Goal: Task Accomplishment & Management: Use online tool/utility

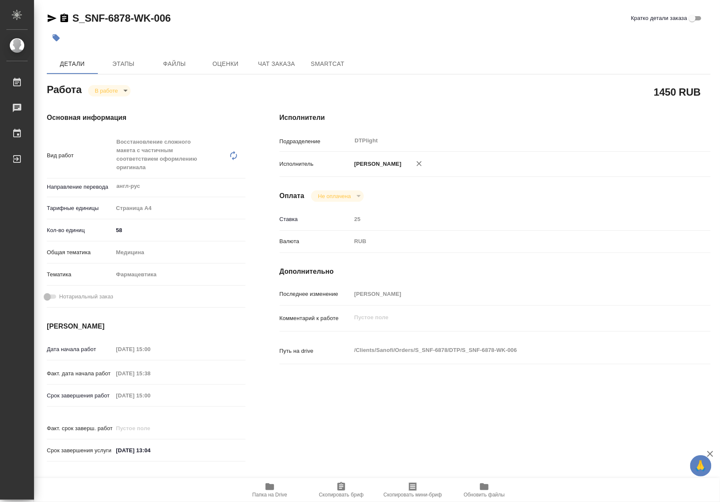
click at [269, 493] on span "Папка на Drive" at bounding box center [269, 495] width 35 height 6
click at [115, 86] on body "🙏 .cls-1 fill:#fff; AWATERA Riianova Anna Работы 0 Чаты График Выйти S_SNF-6878…" at bounding box center [360, 251] width 720 height 502
click at [113, 103] on button "Выполнен" at bounding box center [110, 104] width 31 height 9
type textarea "x"
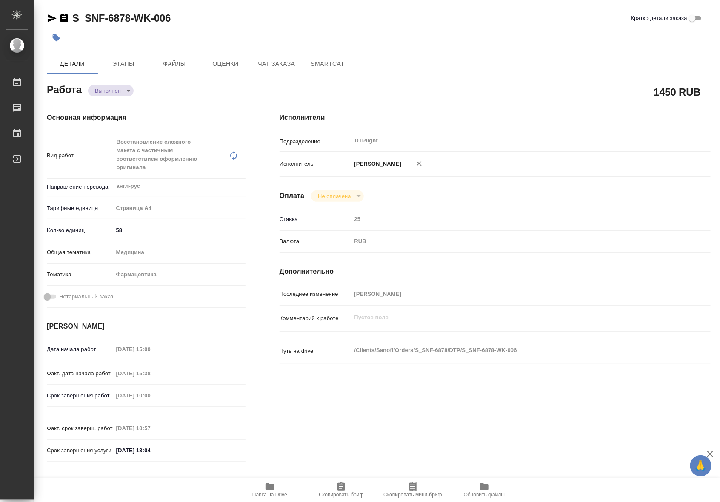
type textarea "x"
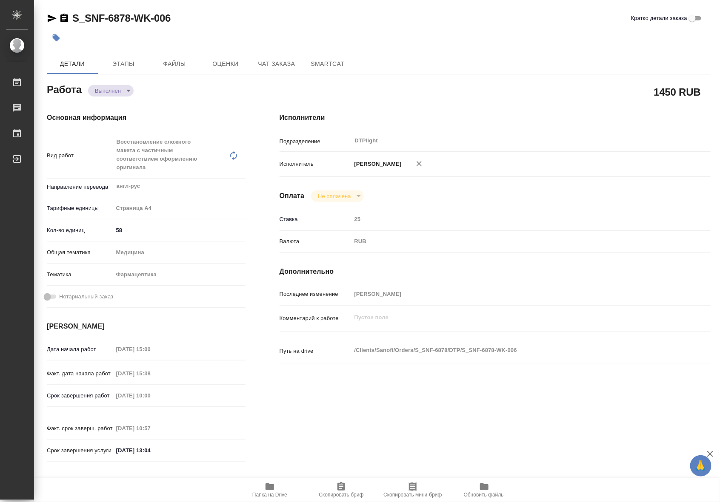
type textarea "x"
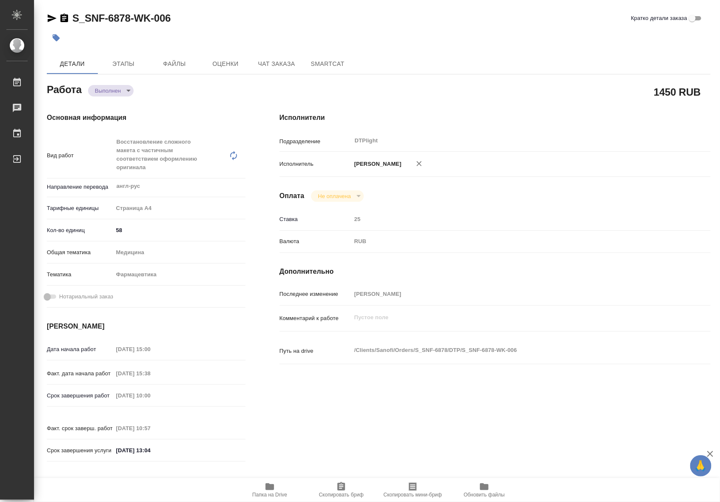
type textarea "x"
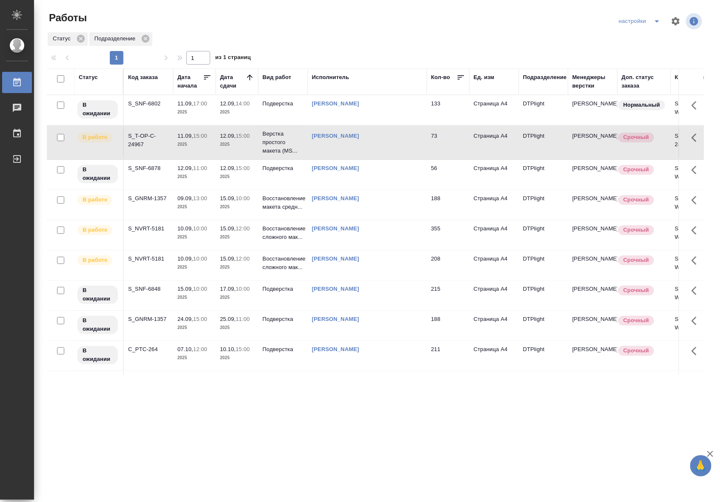
click at [216, 147] on td "12.09, 15:00 2025" at bounding box center [237, 143] width 43 height 30
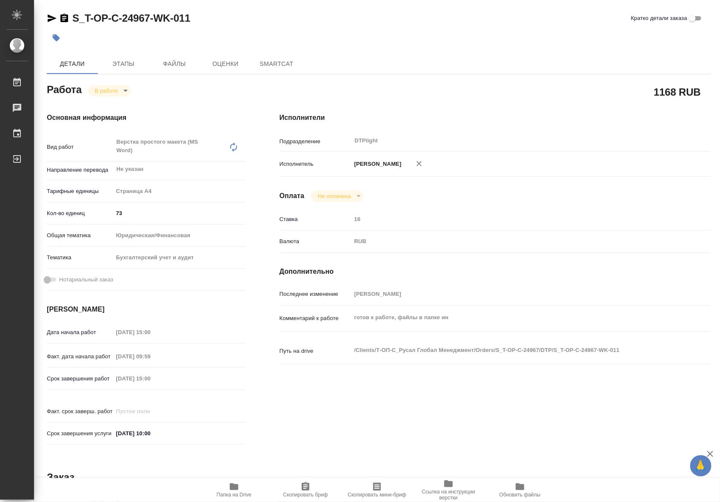
type textarea "x"
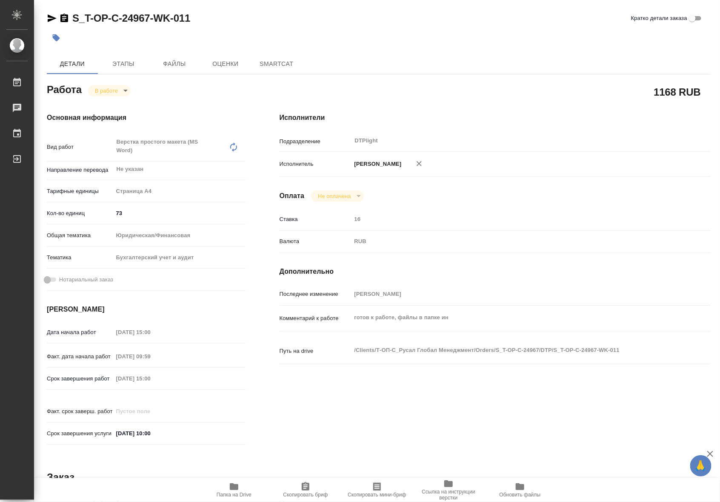
type textarea "x"
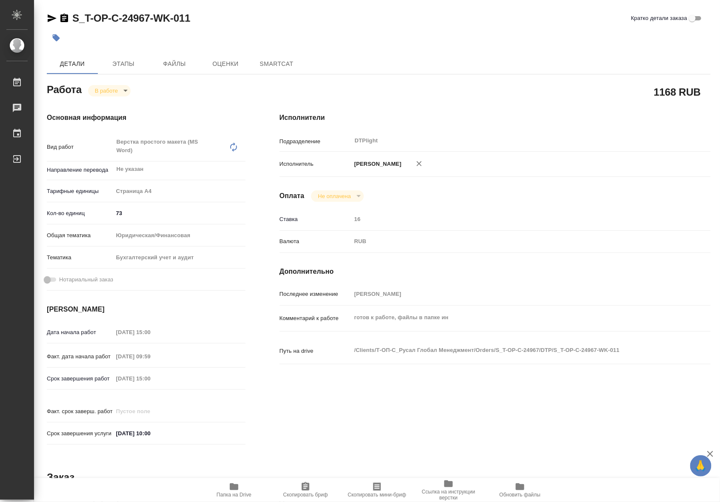
type textarea "x"
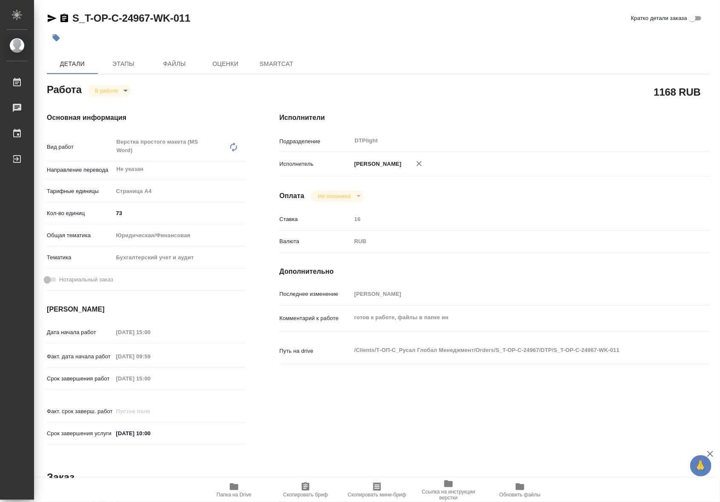
type textarea "x"
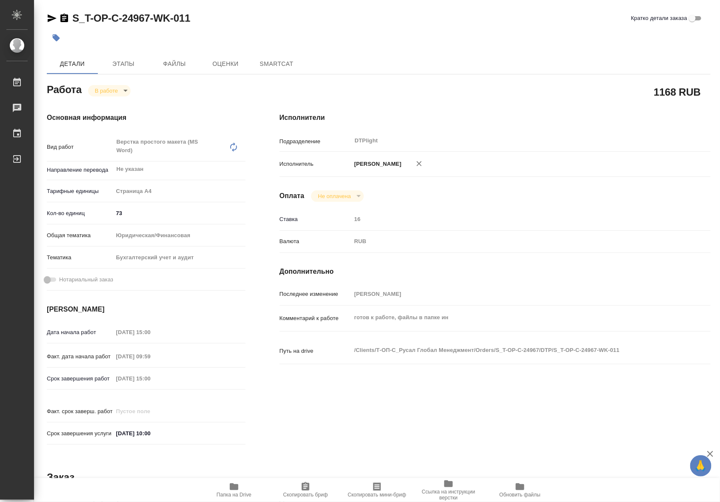
type textarea "x"
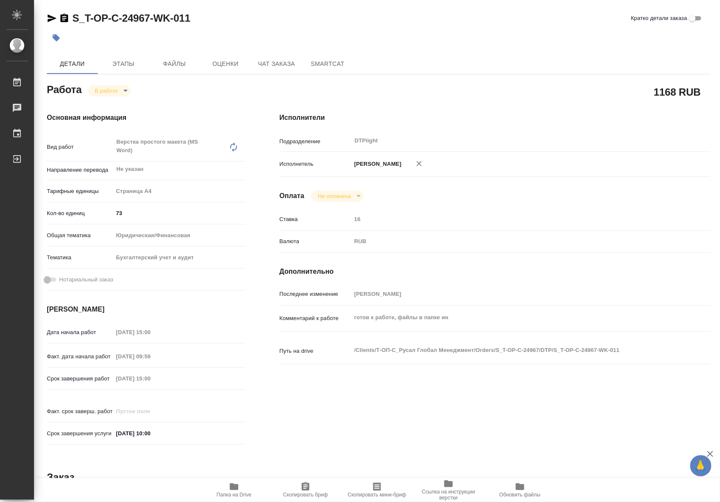
type textarea "x"
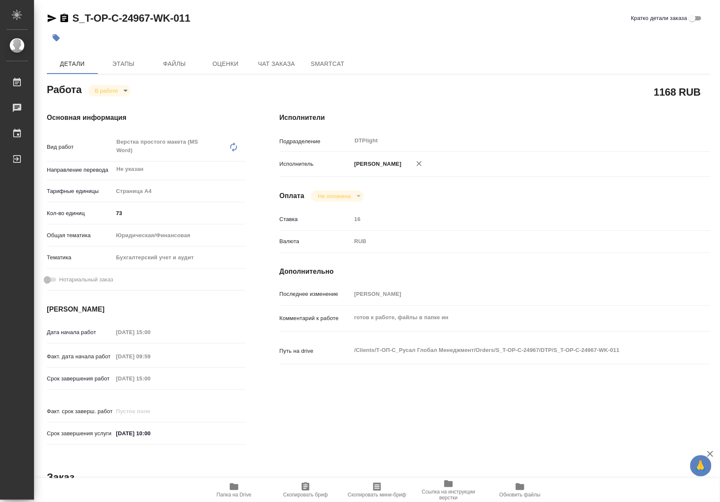
type textarea "x"
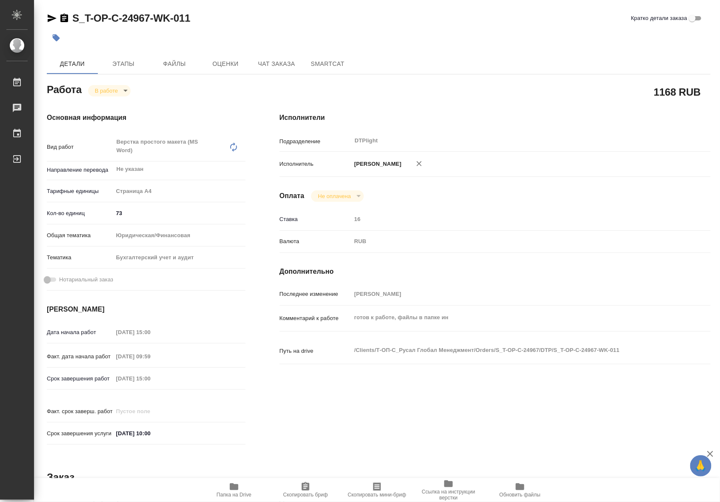
click at [230, 490] on icon "button" at bounding box center [234, 487] width 10 height 10
click at [267, 65] on span "Чат заказа" at bounding box center [276, 64] width 41 height 11
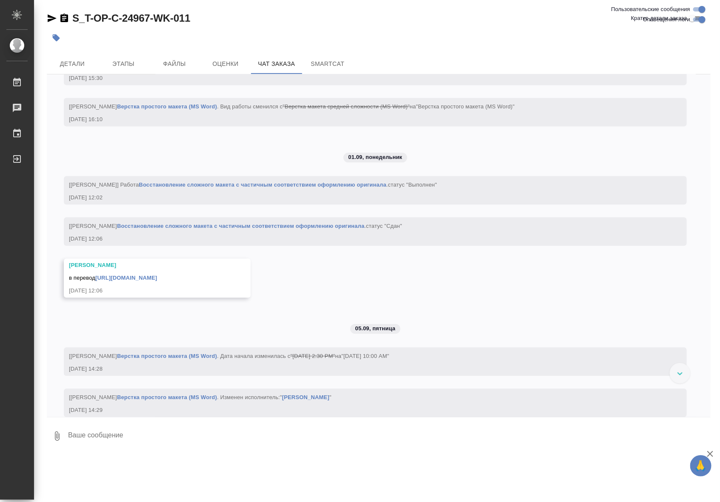
scroll to position [2263, 0]
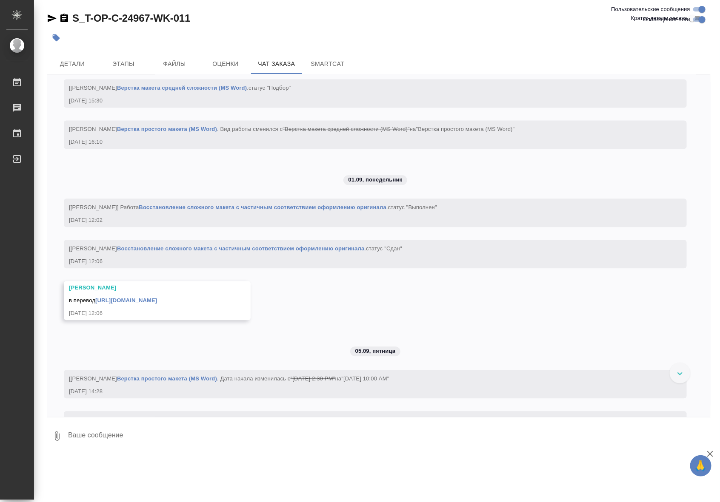
click at [328, 211] on link "Восстановление сложного макета с частичным соответствием оформлению оригинала" at bounding box center [263, 207] width 248 height 6
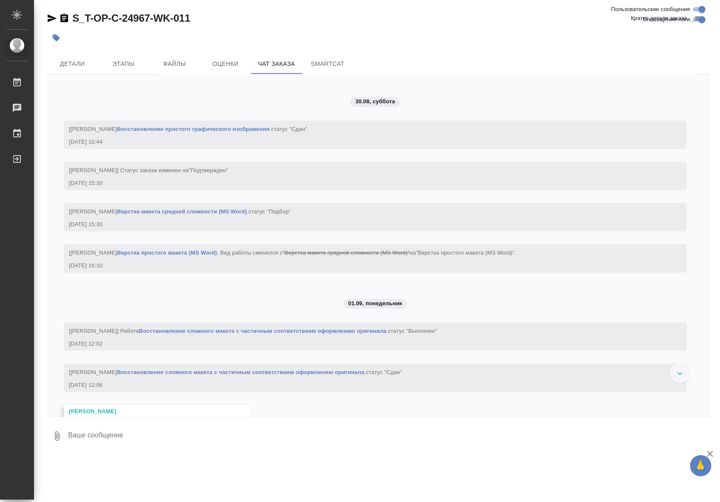
scroll to position [2015, 0]
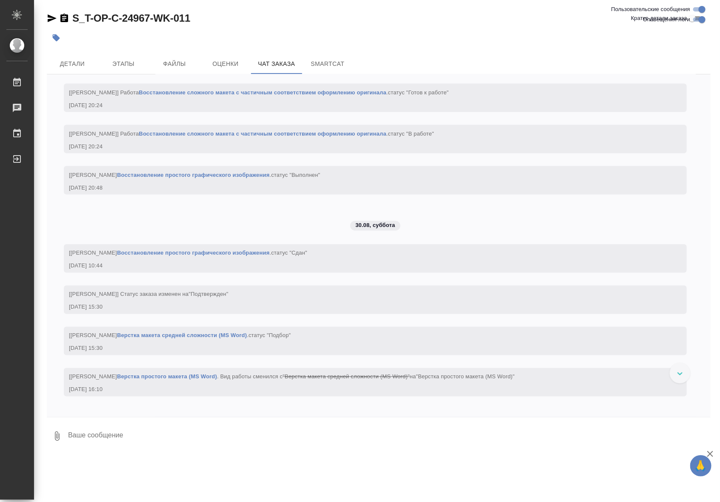
click at [248, 178] on link "Восстановление простого графического изображения" at bounding box center [193, 175] width 153 height 6
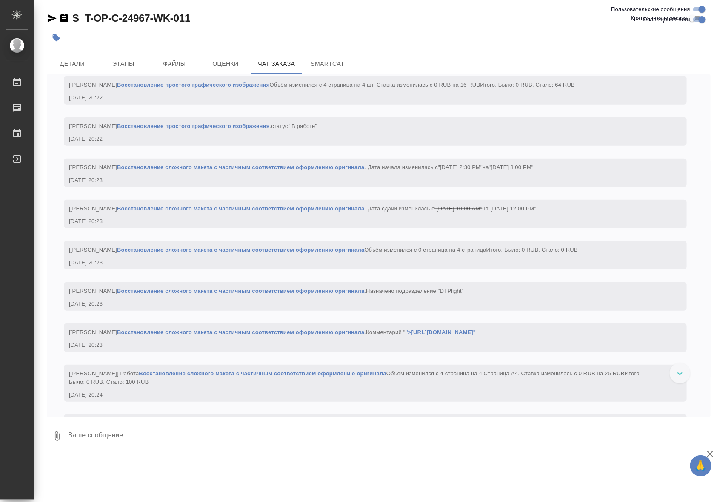
scroll to position [1519, 0]
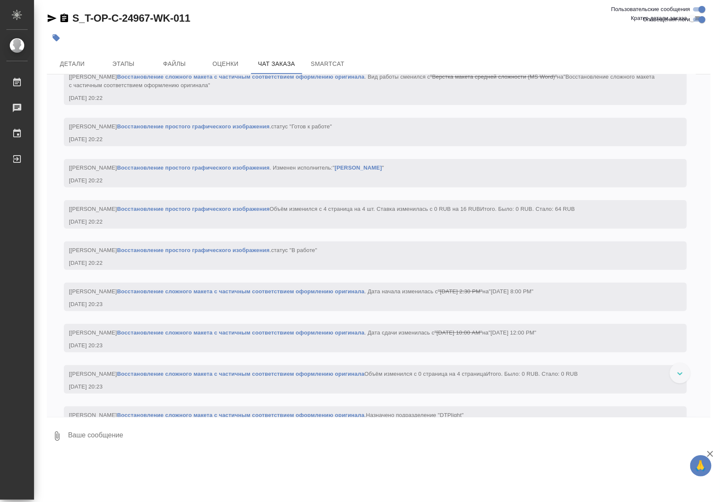
click at [268, 171] on link "Восстановление простого графического изображения" at bounding box center [193, 168] width 153 height 6
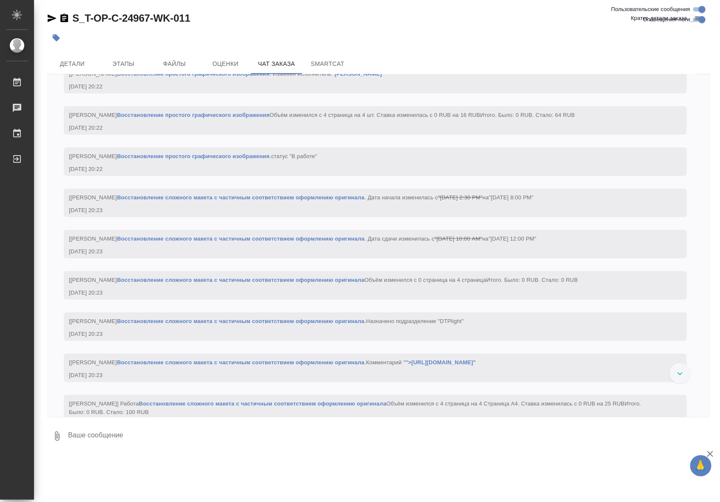
scroll to position [1847, 0]
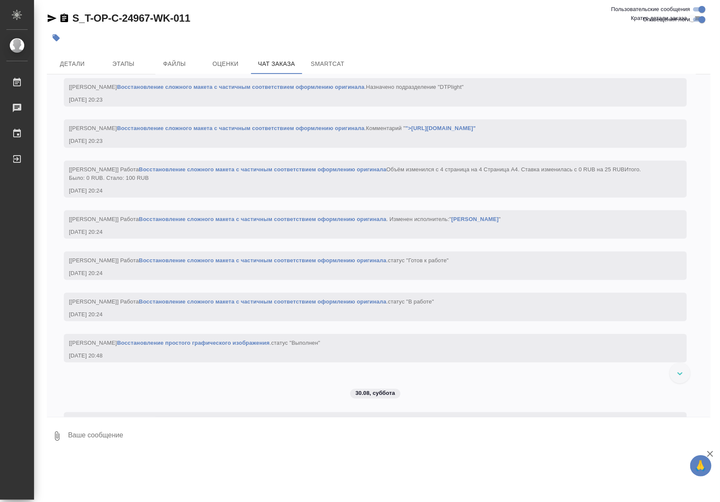
click at [393, 195] on div "29.08.25, 20:24" at bounding box center [363, 191] width 588 height 9
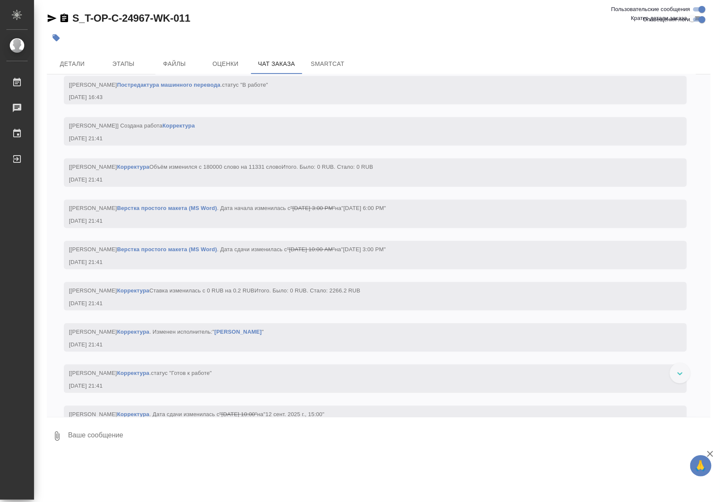
scroll to position [4081, 0]
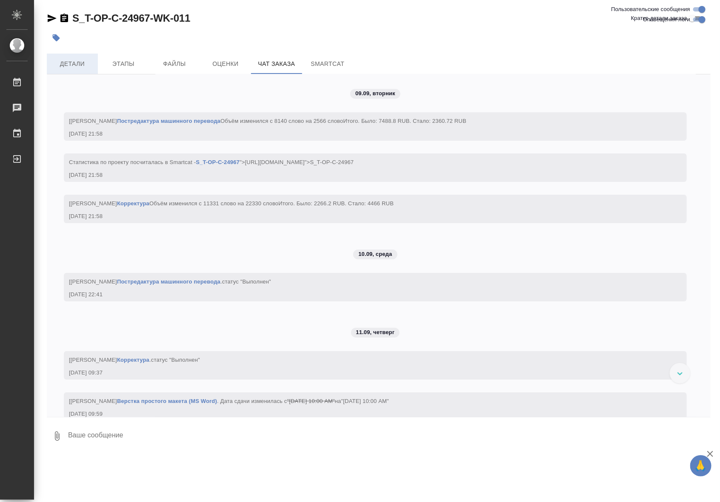
click at [63, 60] on span "Детали" at bounding box center [72, 64] width 41 height 11
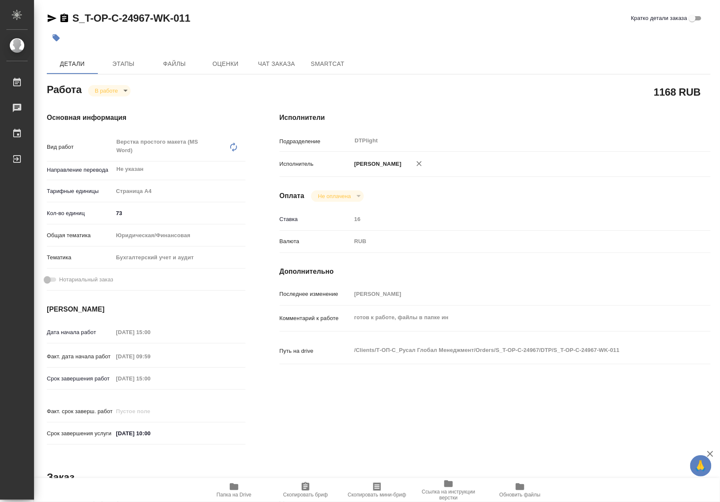
type textarea "x"
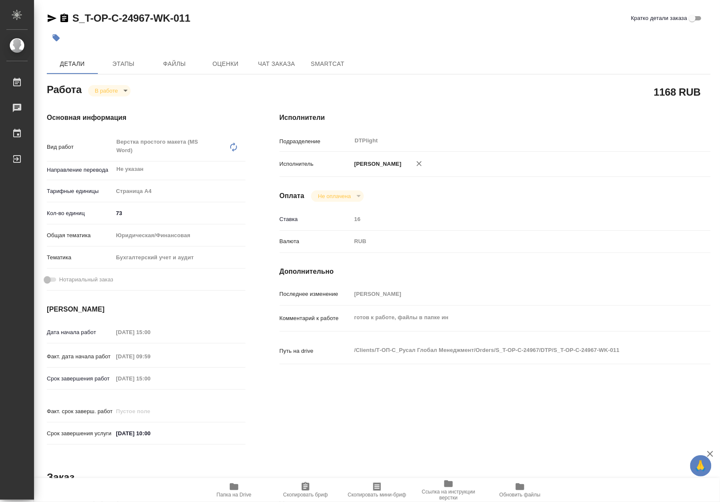
type textarea "x"
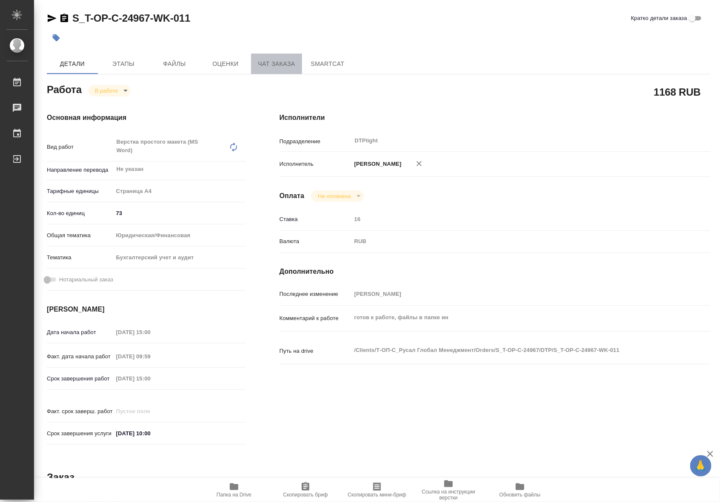
click at [262, 62] on span "Чат заказа" at bounding box center [276, 64] width 41 height 11
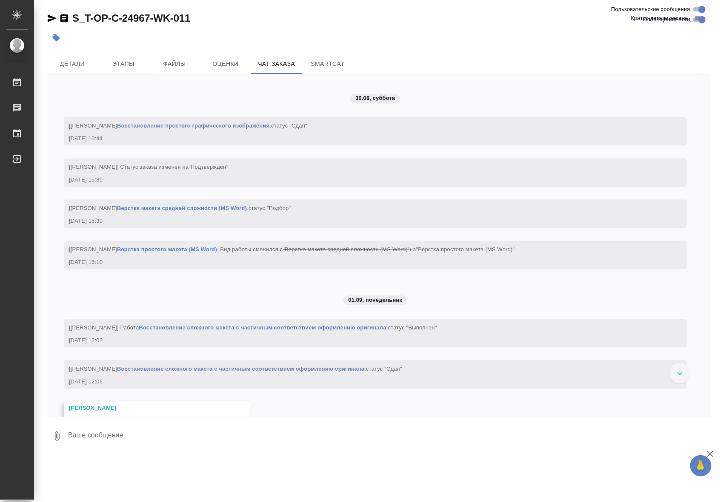
scroll to position [2015, 0]
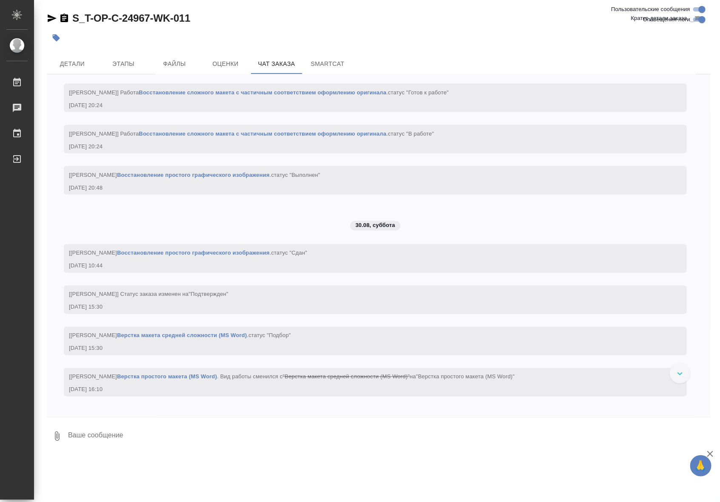
click at [219, 178] on link "Восстановление простого графического изображения" at bounding box center [193, 175] width 153 height 6
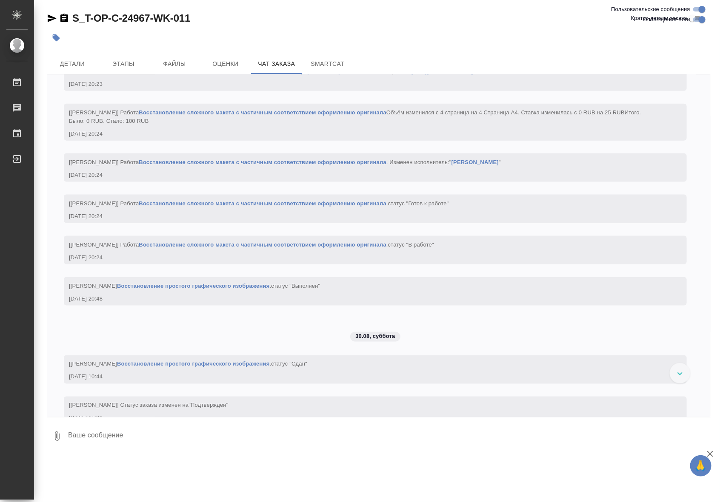
scroll to position [1891, 0]
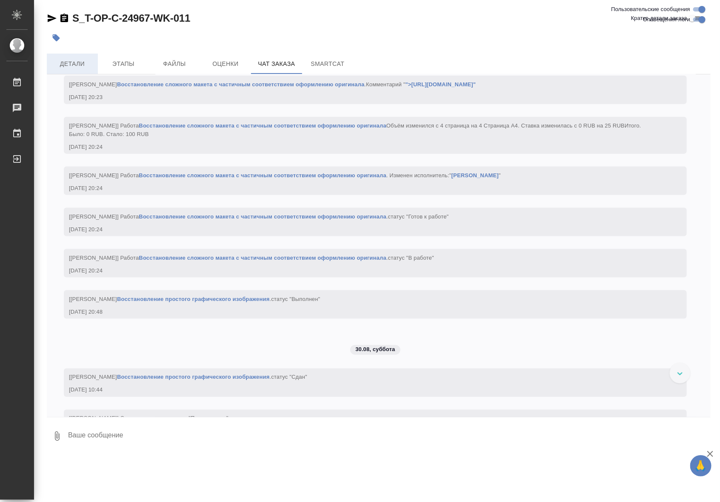
click at [77, 60] on span "Детали" at bounding box center [72, 64] width 41 height 11
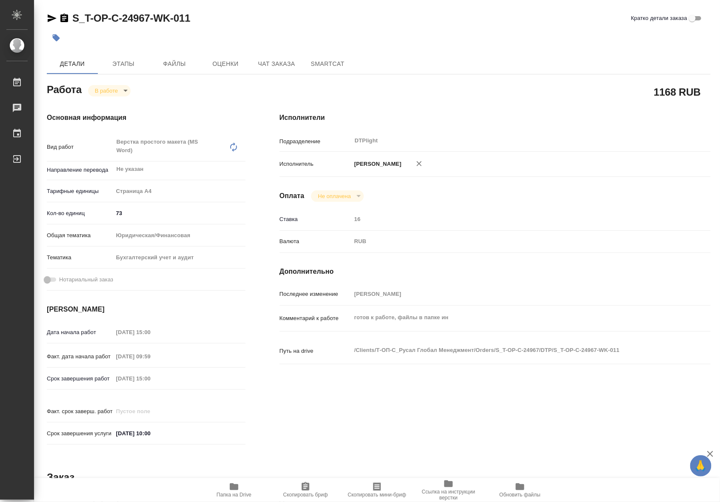
type textarea "x"
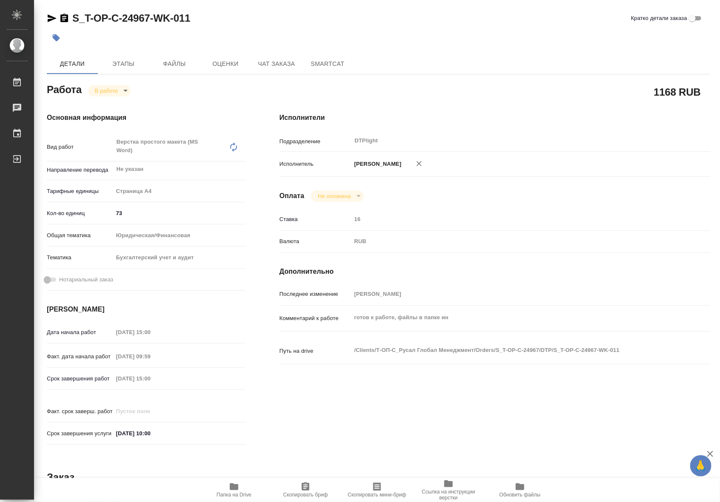
type textarea "x"
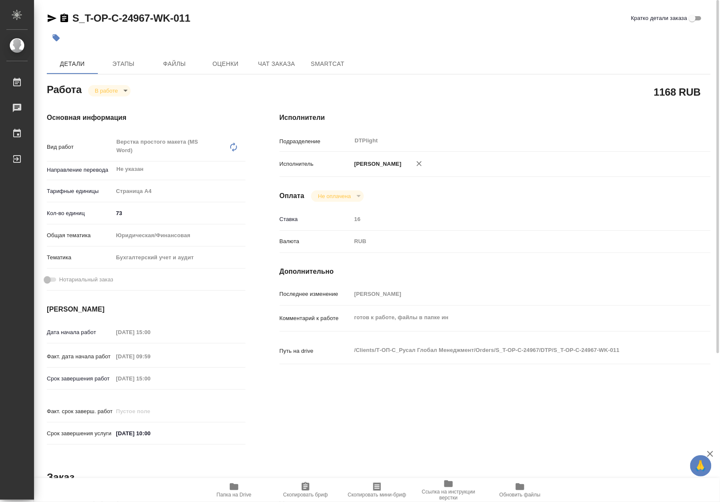
type textarea "x"
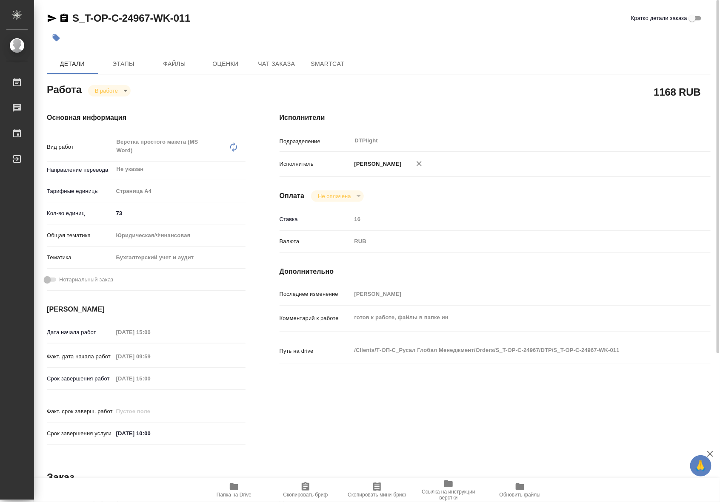
click at [245, 494] on span "Папка на Drive" at bounding box center [234, 495] width 35 height 6
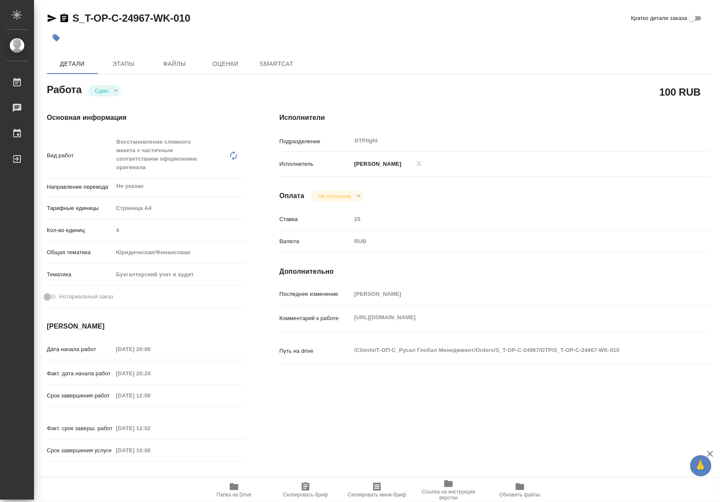
type textarea "x"
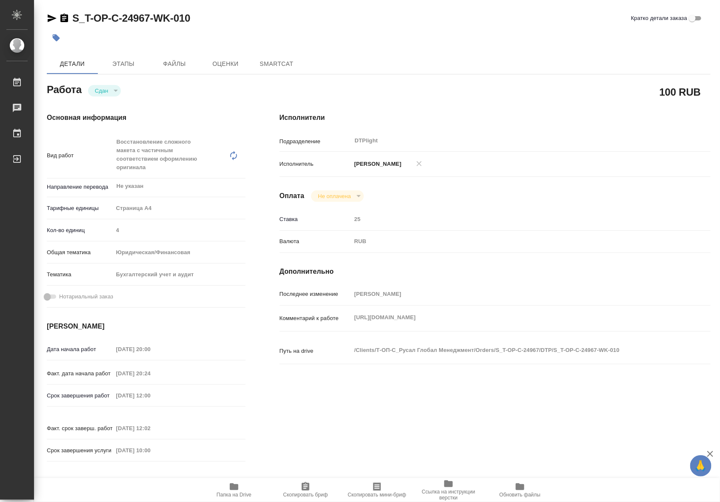
type textarea "x"
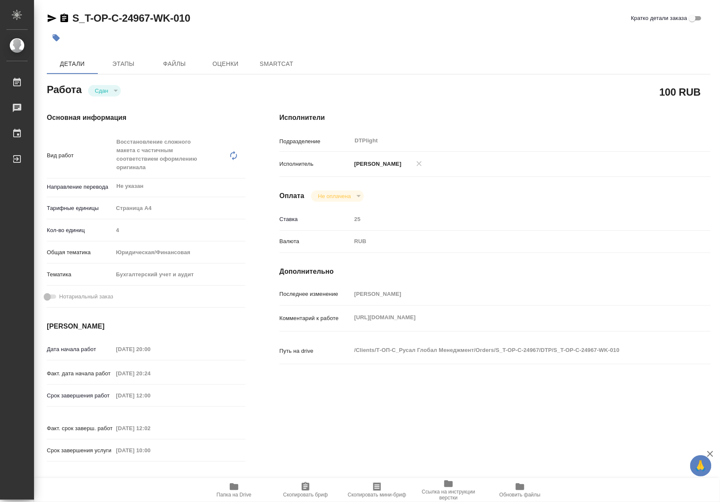
type textarea "x"
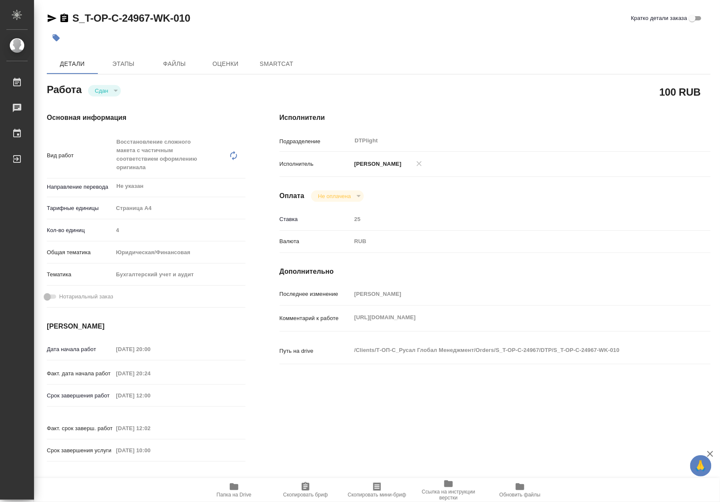
type textarea "x"
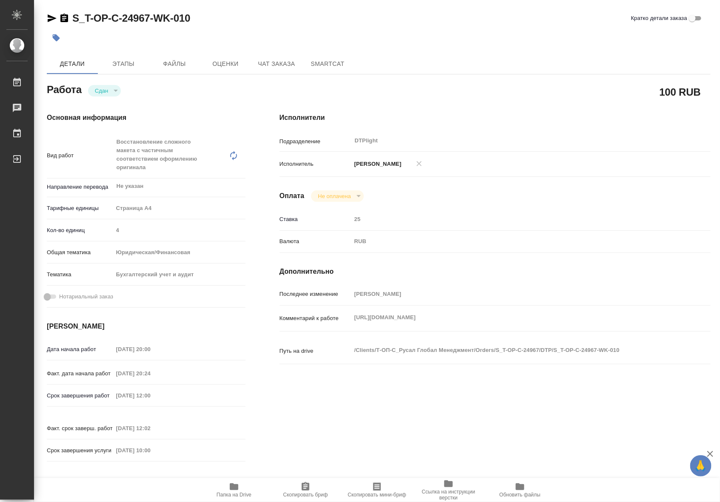
type textarea "x"
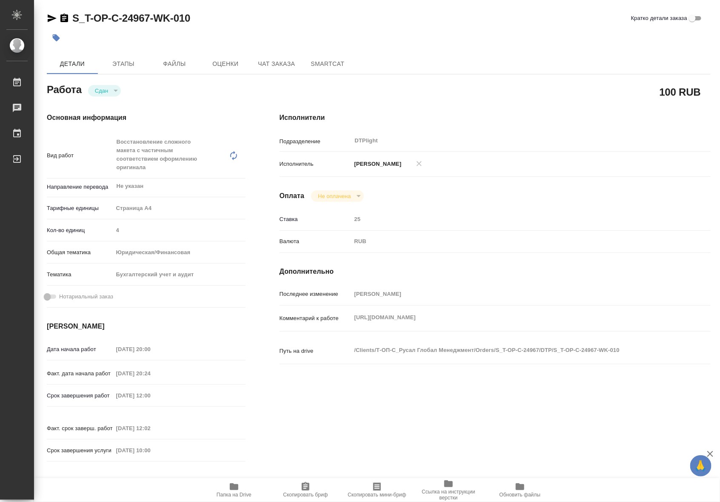
type textarea "x"
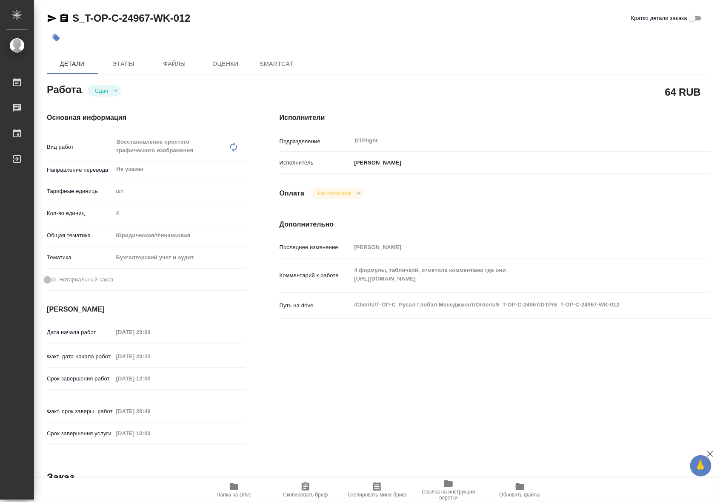
type textarea "x"
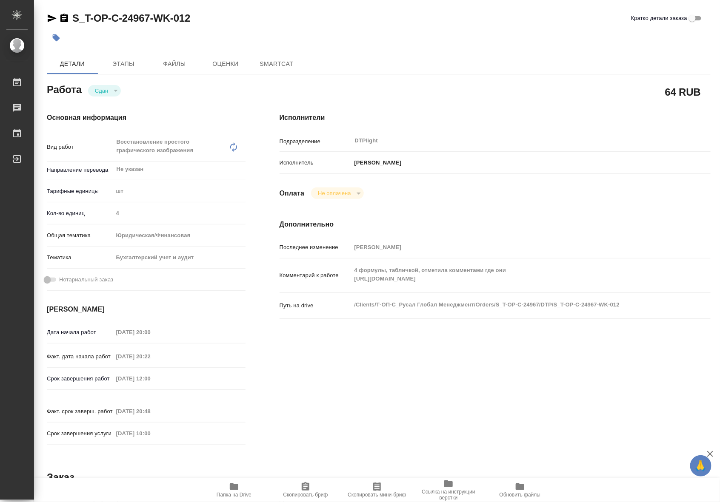
type textarea "x"
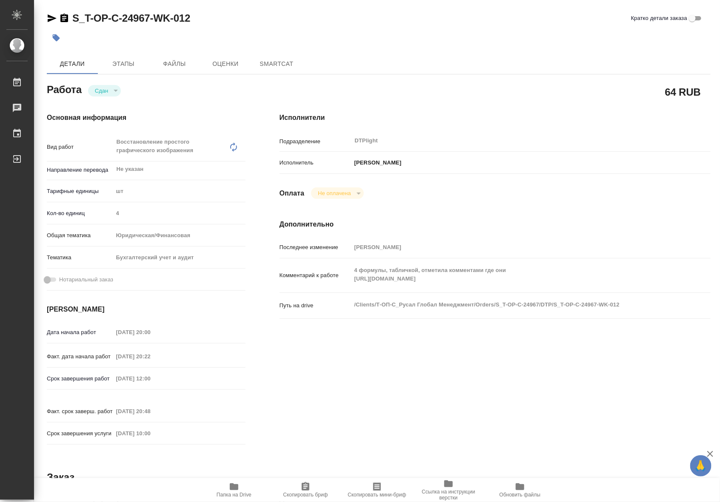
type textarea "x"
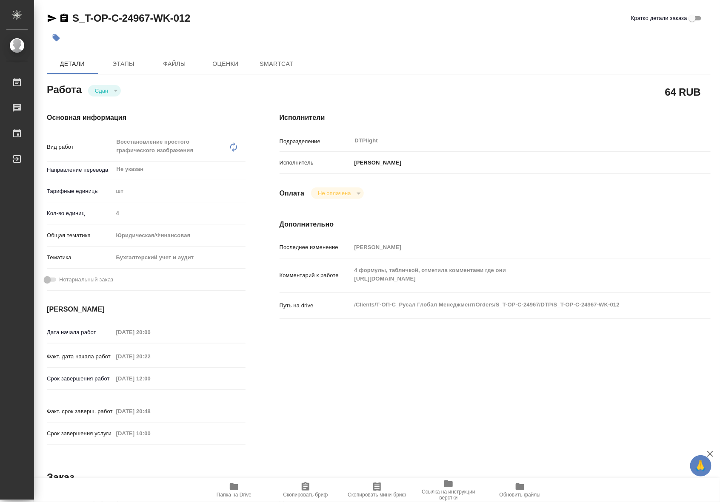
type textarea "x"
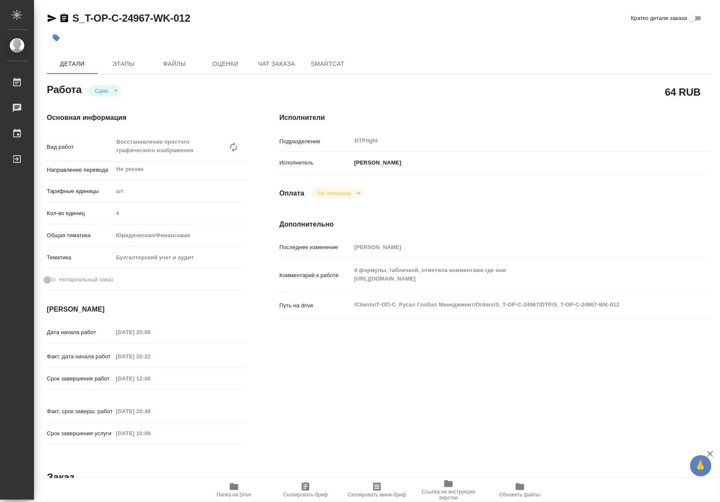
type textarea "x"
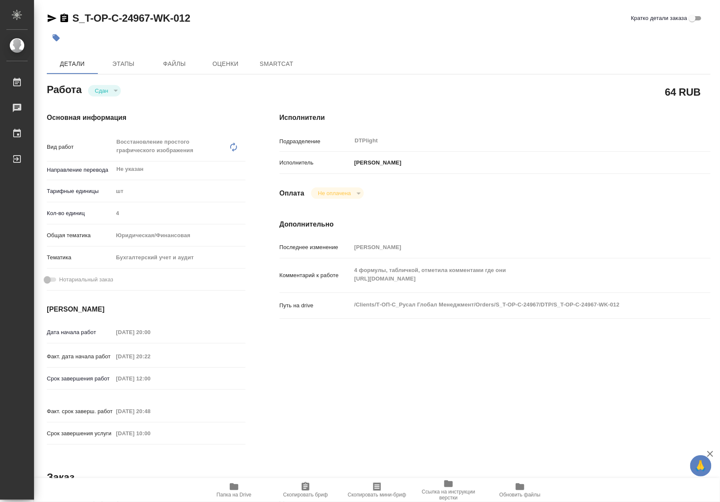
type textarea "x"
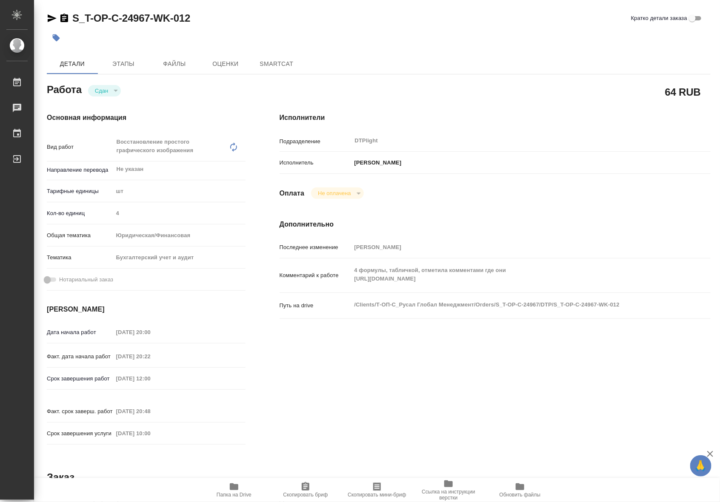
type textarea "x"
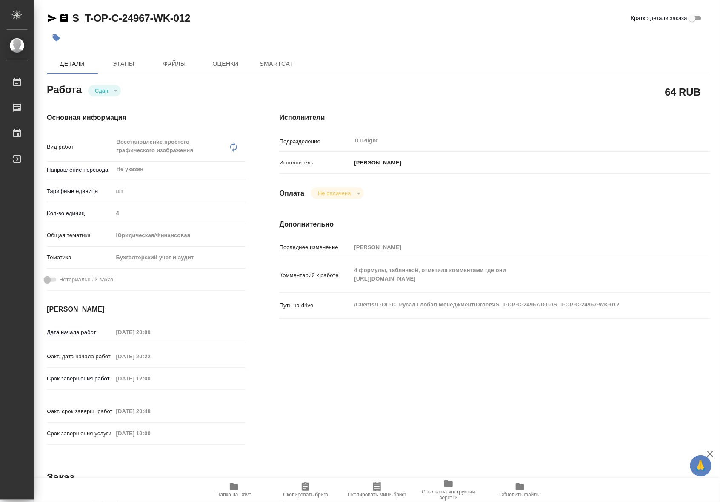
type textarea "x"
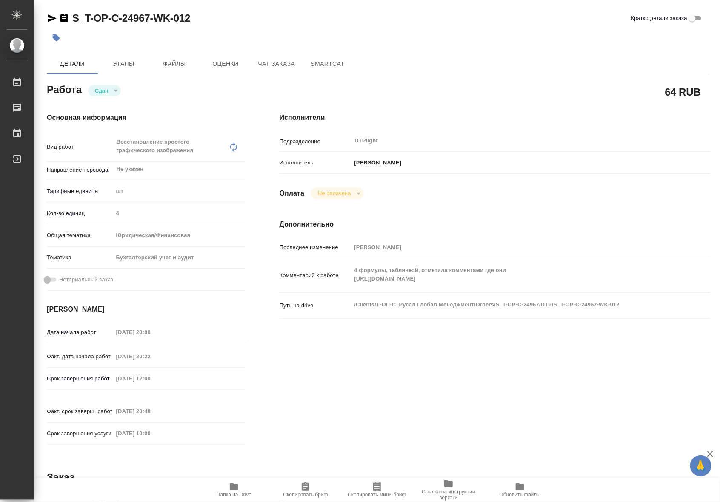
type textarea "x"
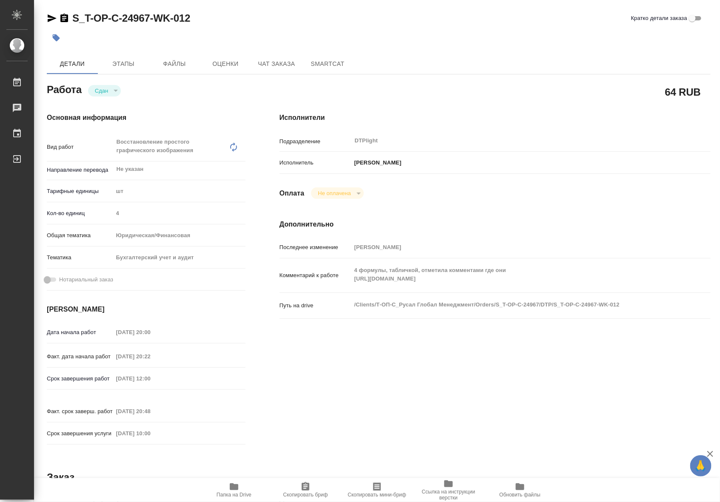
type textarea "x"
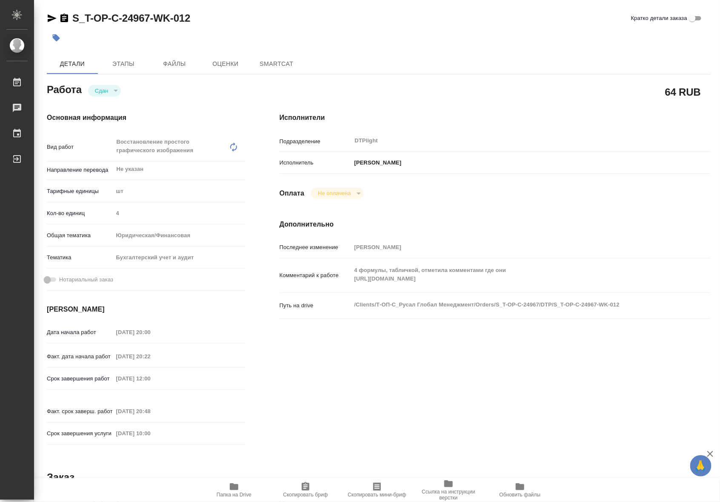
type textarea "x"
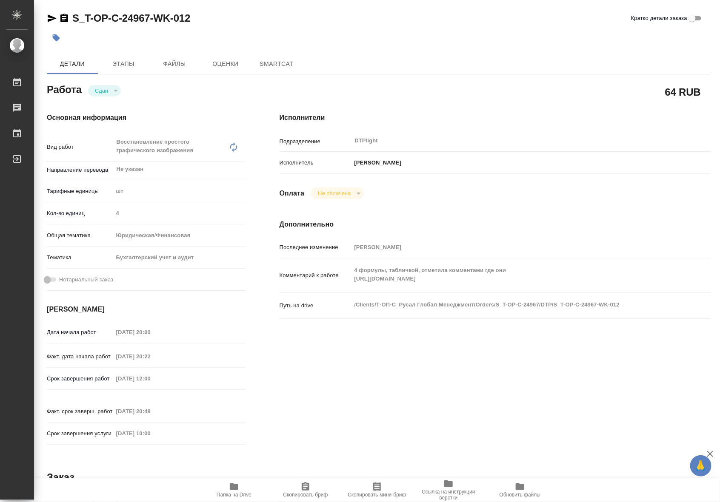
type textarea "x"
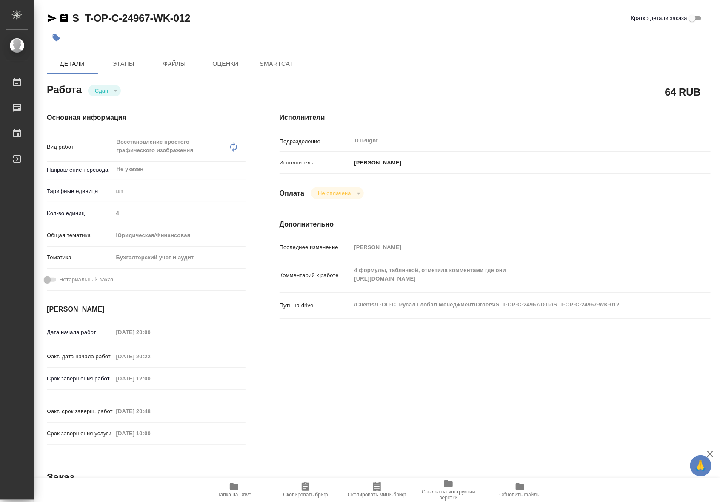
type textarea "x"
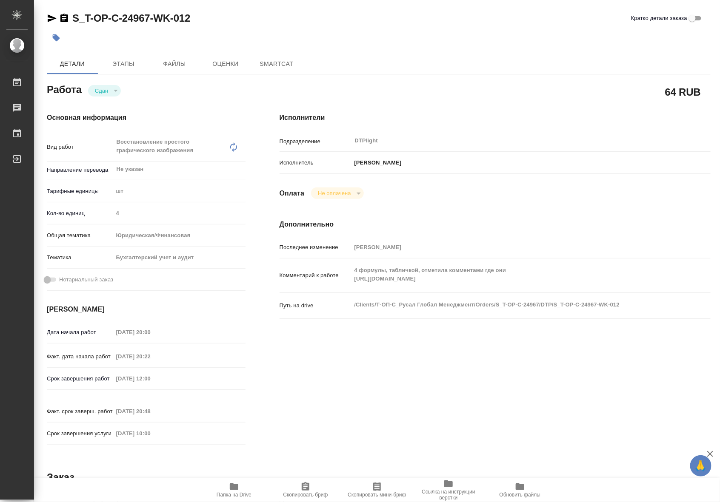
type textarea "x"
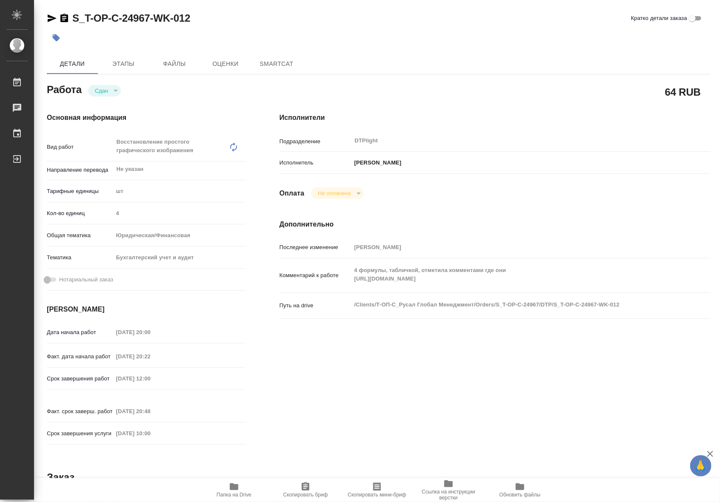
type textarea "x"
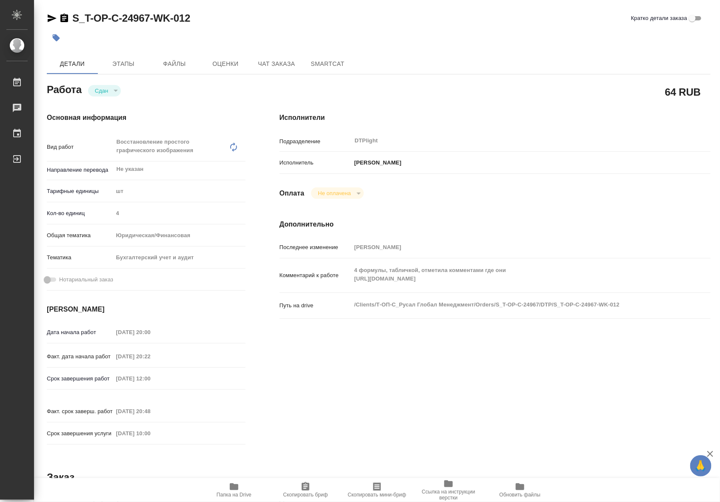
type textarea "x"
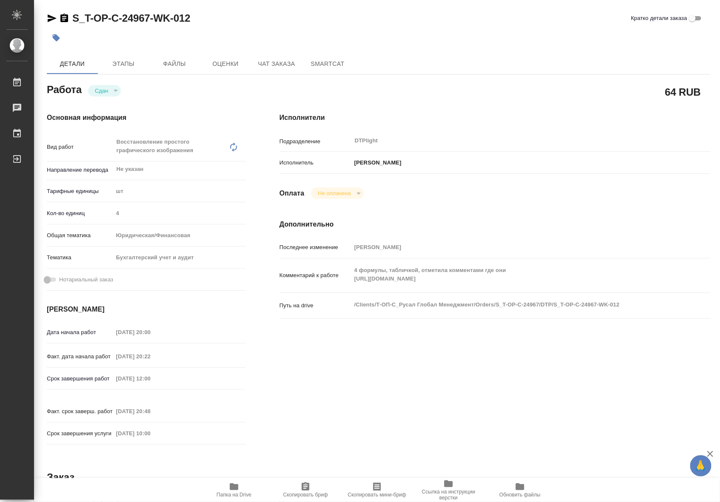
click at [233, 485] on icon "button" at bounding box center [234, 487] width 9 height 7
type textarea "x"
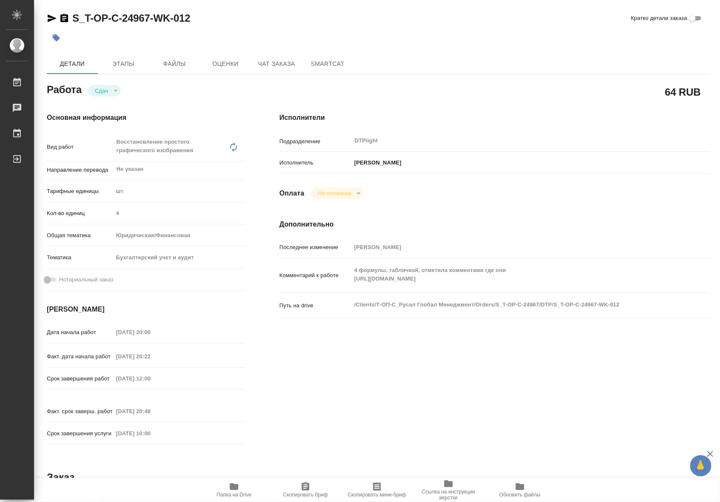
type textarea "x"
